Goal: Contribute content

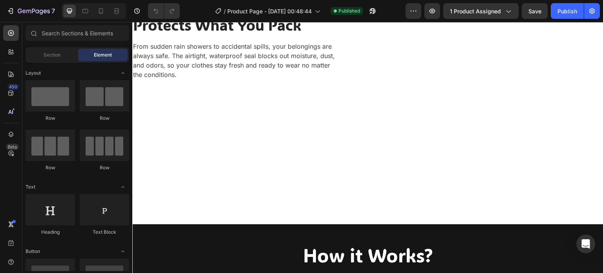
scroll to position [1213, 0]
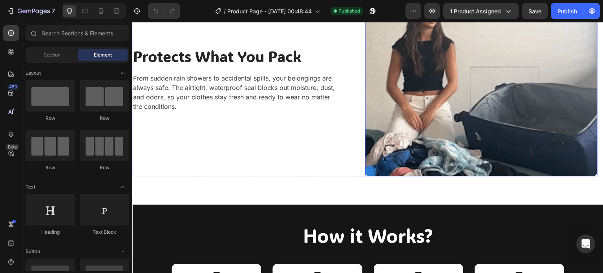
click at [395, 108] on img at bounding box center [481, 83] width 233 height 186
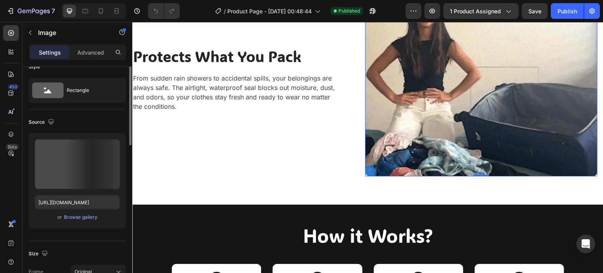
scroll to position [0, 0]
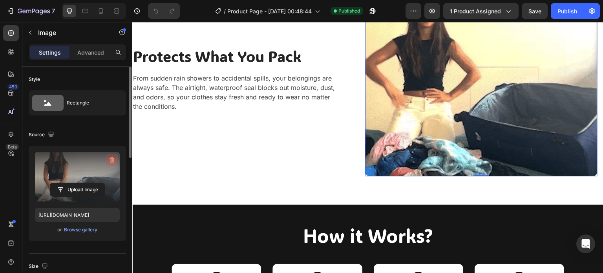
click at [109, 157] on icon "button" at bounding box center [112, 160] width 8 height 8
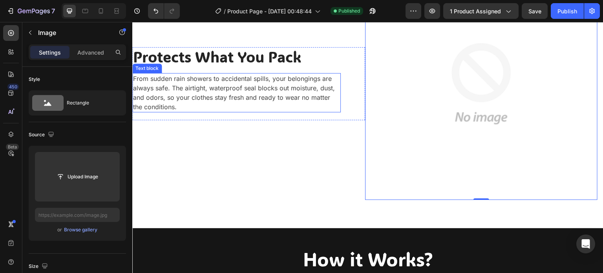
scroll to position [1177, 0]
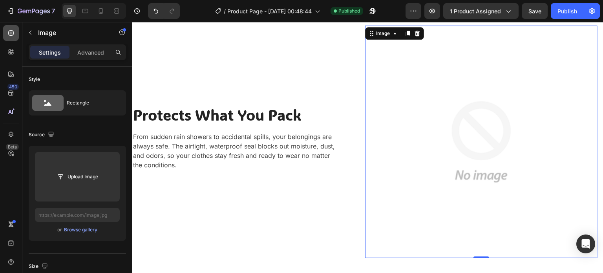
click at [11, 32] on icon at bounding box center [11, 33] width 8 height 8
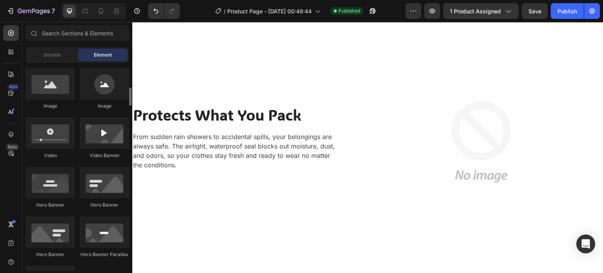
scroll to position [257, 0]
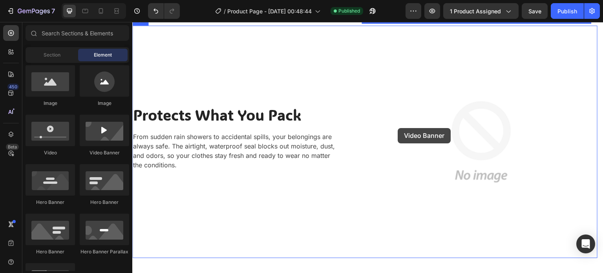
drag, startPoint x: 232, startPoint y: 160, endPoint x: 398, endPoint y: 129, distance: 168.8
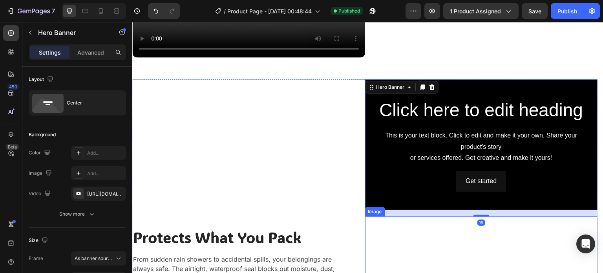
scroll to position [1121, 0]
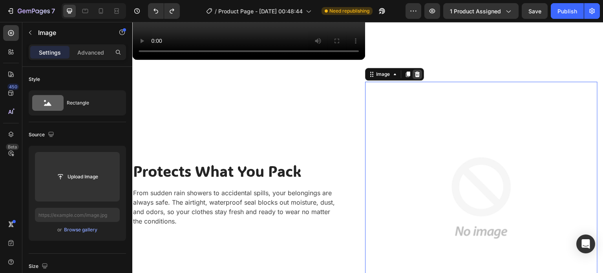
click at [414, 73] on icon at bounding box center [416, 73] width 5 height 5
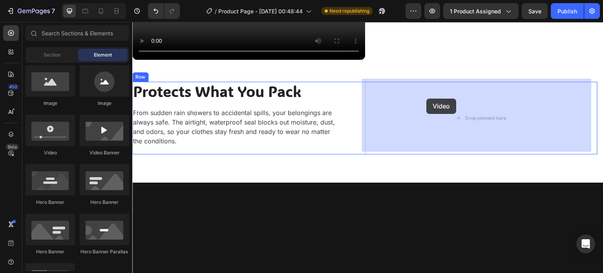
drag, startPoint x: 184, startPoint y: 157, endPoint x: 426, endPoint y: 100, distance: 248.8
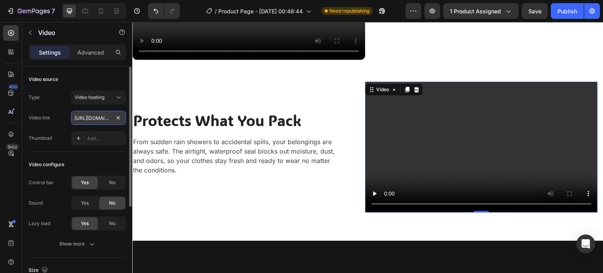
click at [94, 124] on input "[URL][DOMAIN_NAME]" at bounding box center [98, 118] width 55 height 14
paste input "ec1780d2ae0242d0ab2591d846e1935a"
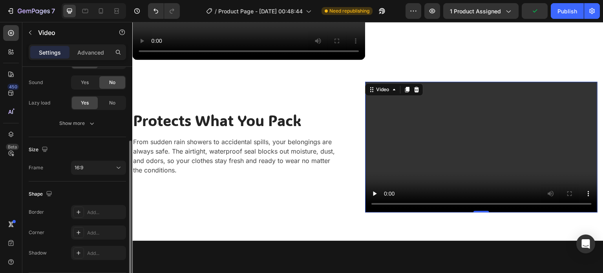
scroll to position [121, 0]
type input "[URL][DOMAIN_NAME]"
click at [115, 165] on icon at bounding box center [119, 167] width 8 height 8
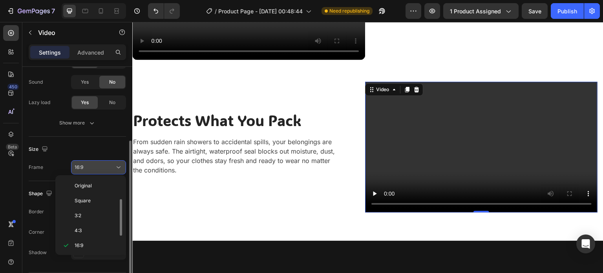
scroll to position [14, 0]
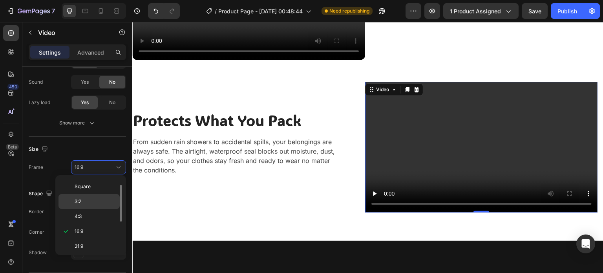
click at [96, 196] on div "3:2" at bounding box center [88, 201] width 61 height 15
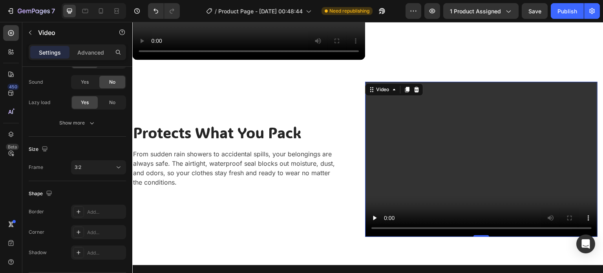
scroll to position [0, 0]
click at [119, 164] on icon at bounding box center [119, 167] width 8 height 8
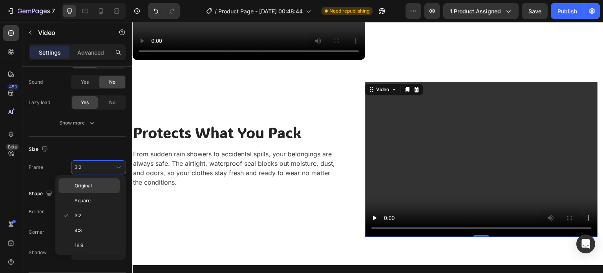
click at [80, 185] on span "Original" at bounding box center [83, 185] width 17 height 7
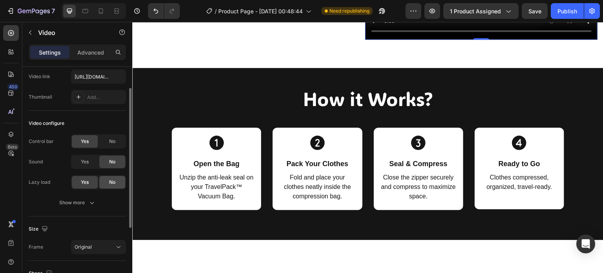
scroll to position [35, 0]
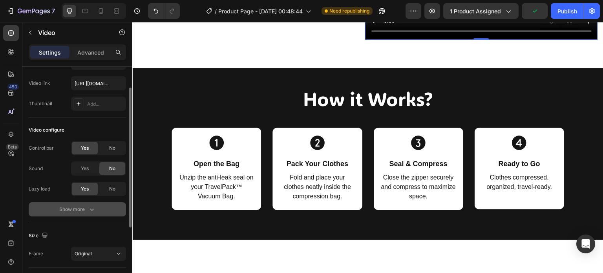
click at [92, 211] on icon "button" at bounding box center [92, 209] width 8 height 8
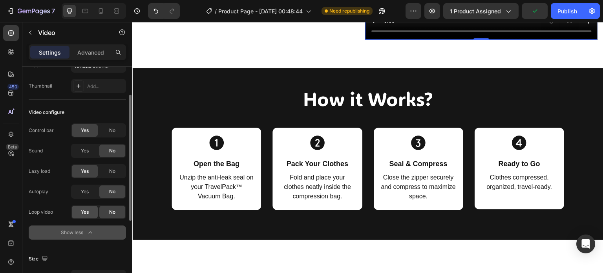
scroll to position [55, 0]
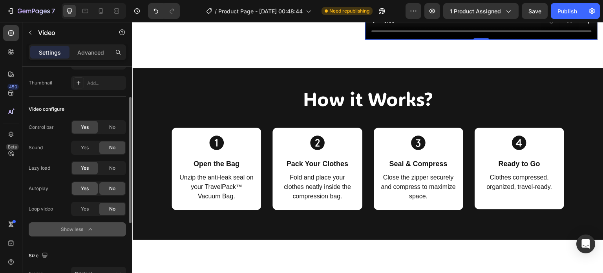
click at [85, 187] on span "Yes" at bounding box center [85, 188] width 8 height 7
click at [85, 204] on div "Yes" at bounding box center [85, 209] width 26 height 13
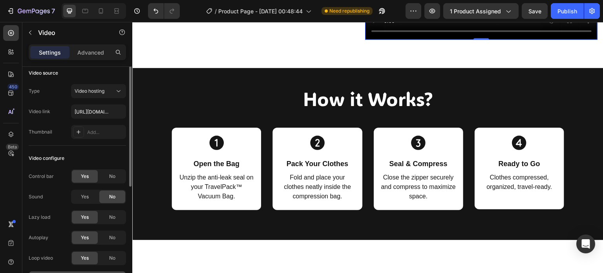
scroll to position [0, 0]
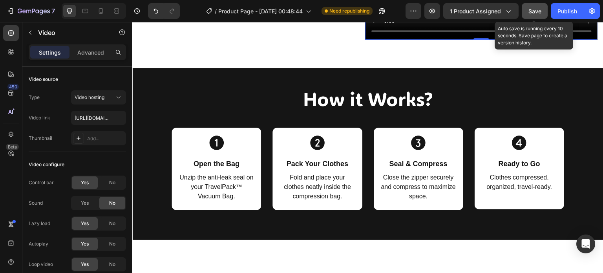
click at [532, 11] on span "Save" at bounding box center [534, 11] width 13 height 7
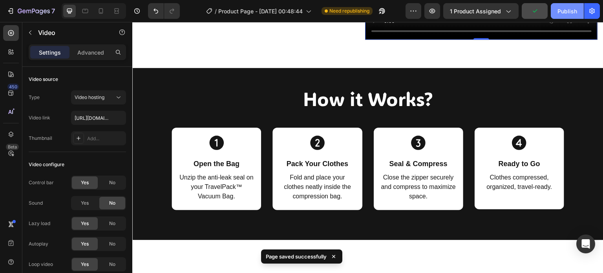
click at [570, 15] on div "Publish" at bounding box center [567, 11] width 20 height 8
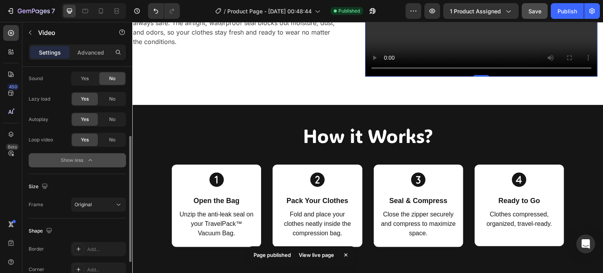
scroll to position [125, 0]
click at [374, 17] on button "button" at bounding box center [373, 11] width 16 height 16
